Goal: Share content: Share content

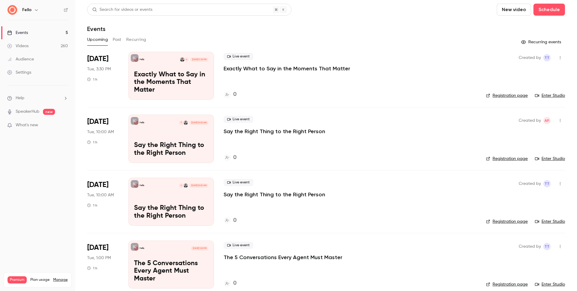
click at [518, 10] on button "New video" at bounding box center [514, 10] width 34 height 12
click at [514, 38] on li "Upload" at bounding box center [526, 42] width 65 height 16
click at [39, 47] on link "Videos 261" at bounding box center [37, 45] width 75 height 13
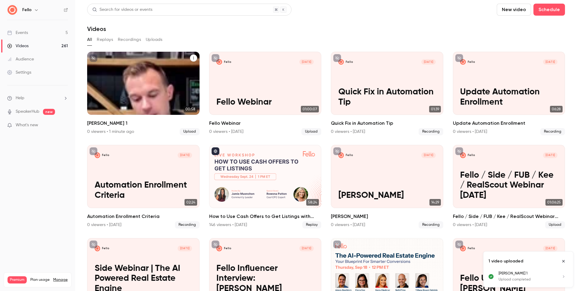
click at [160, 97] on p "[PERSON_NAME] 1" at bounding box center [143, 102] width 97 height 10
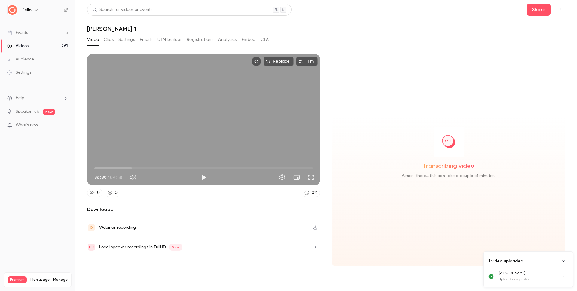
click at [110, 40] on button "Clips" at bounding box center [109, 40] width 10 height 10
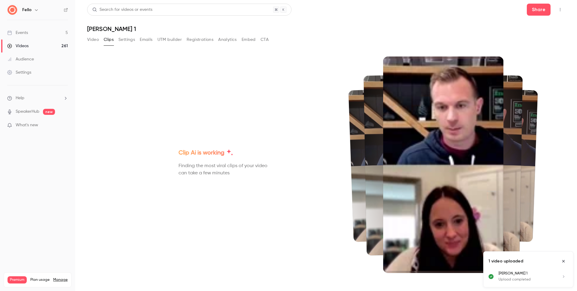
click at [129, 38] on button "Settings" at bounding box center [126, 40] width 17 height 10
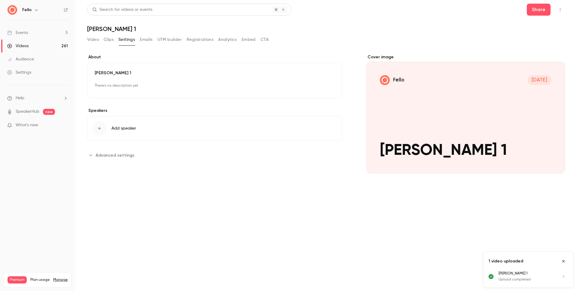
click at [90, 39] on button "Video" at bounding box center [93, 40] width 12 height 10
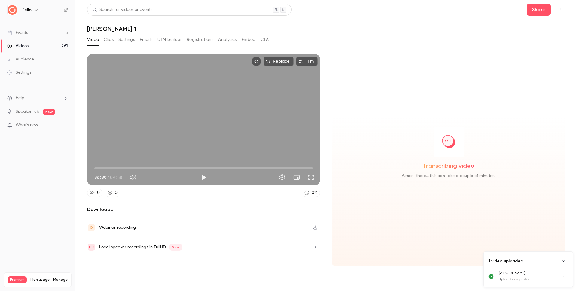
click at [113, 40] on button "Clips" at bounding box center [109, 40] width 10 height 10
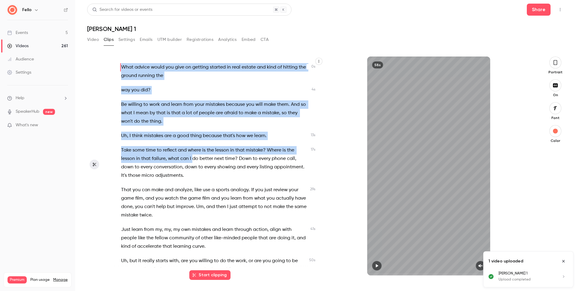
scroll to position [16, 0]
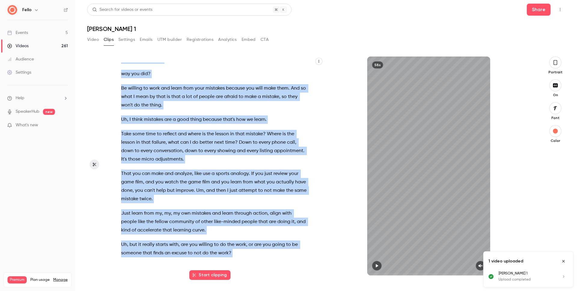
drag, startPoint x: 122, startPoint y: 67, endPoint x: 234, endPoint y: 252, distance: 216.5
click at [245, 269] on div "What advice would you give on getting started in real estate and kind of hittin…" at bounding box center [219, 166] width 210 height 219
copy div "What advice would you give on getting started in real estate and kind of hittin…"
click at [96, 41] on button "Video" at bounding box center [93, 40] width 12 height 10
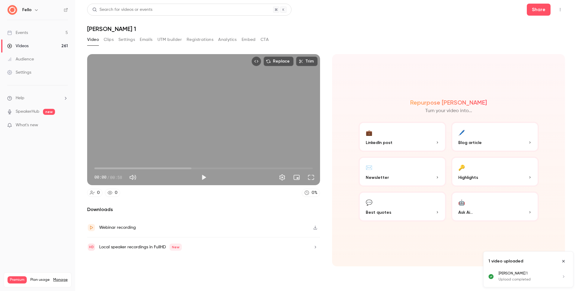
click at [396, 137] on button "💼 LinkedIn post" at bounding box center [403, 137] width 88 height 30
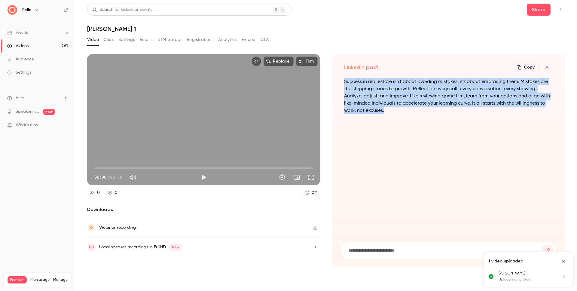
drag, startPoint x: 390, startPoint y: 112, endPoint x: 349, endPoint y: 84, distance: 49.1
click at [340, 77] on div "LinkedIn post Copy Turn your video into... Success in real estate isn't about a…" at bounding box center [448, 160] width 233 height 212
copy p "Success in real estate isn't about avoiding mistakes; it's about embracing them…"
click at [108, 38] on button "Clips" at bounding box center [109, 40] width 10 height 10
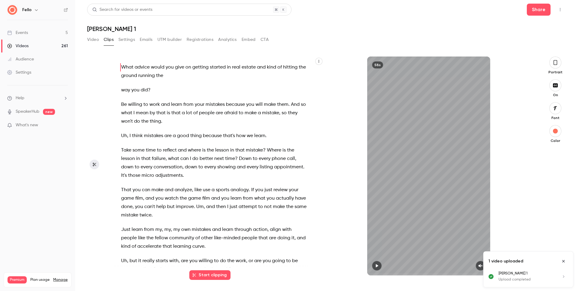
click at [91, 39] on button "Video" at bounding box center [93, 40] width 12 height 10
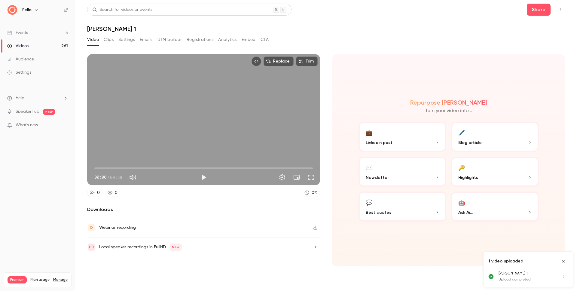
click at [477, 196] on button "🤖 Ask Ai..." at bounding box center [495, 207] width 88 height 30
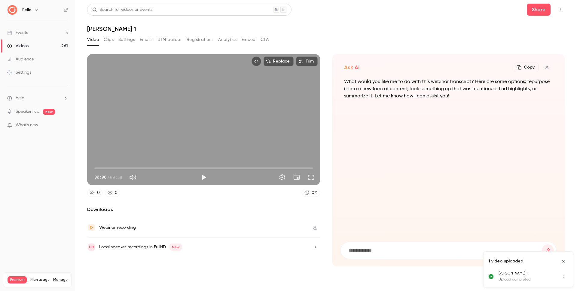
click at [390, 253] on input at bounding box center [445, 250] width 194 height 7
type input "**********"
click at [542, 244] on button "submit" at bounding box center [548, 250] width 12 height 12
